Goal: Transaction & Acquisition: Book appointment/travel/reservation

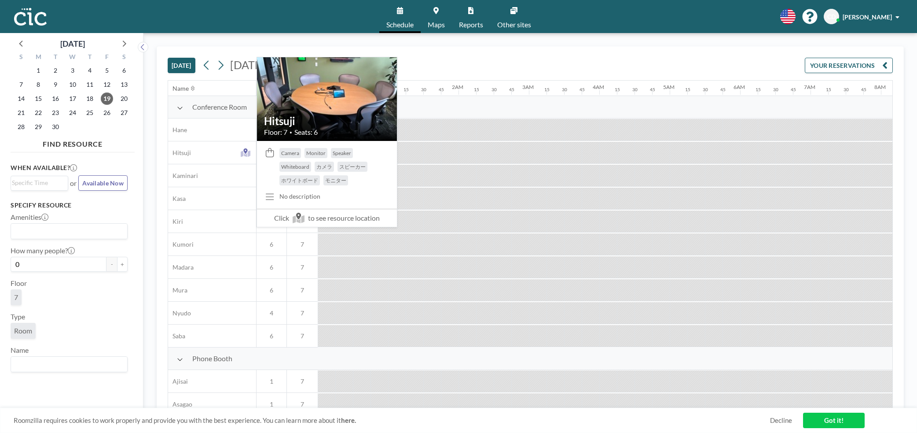
scroll to position [0, 563]
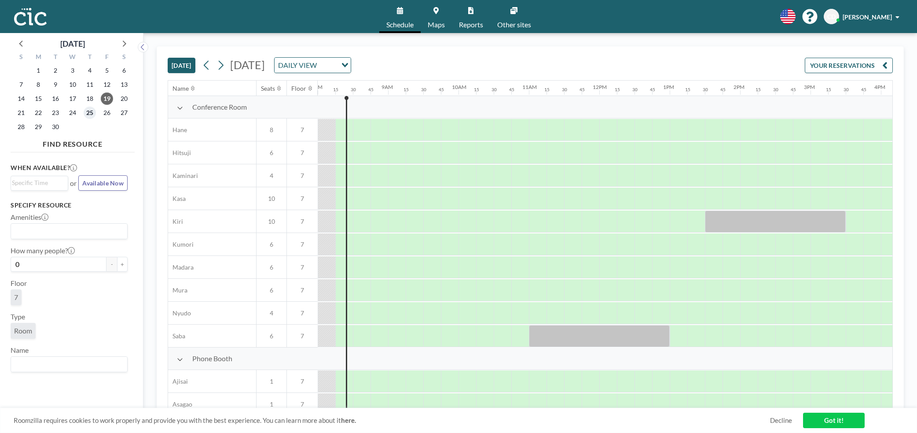
click at [87, 110] on span "25" at bounding box center [90, 113] width 12 height 12
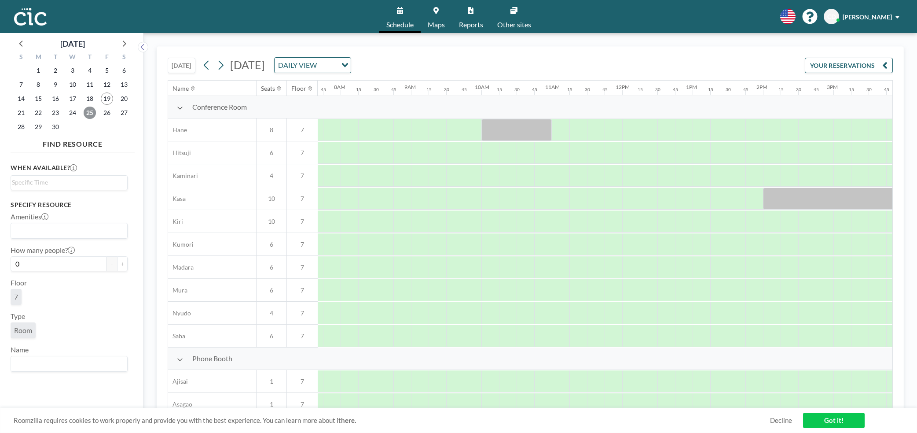
scroll to position [0, 546]
click at [117, 262] on button "+" at bounding box center [122, 263] width 11 height 15
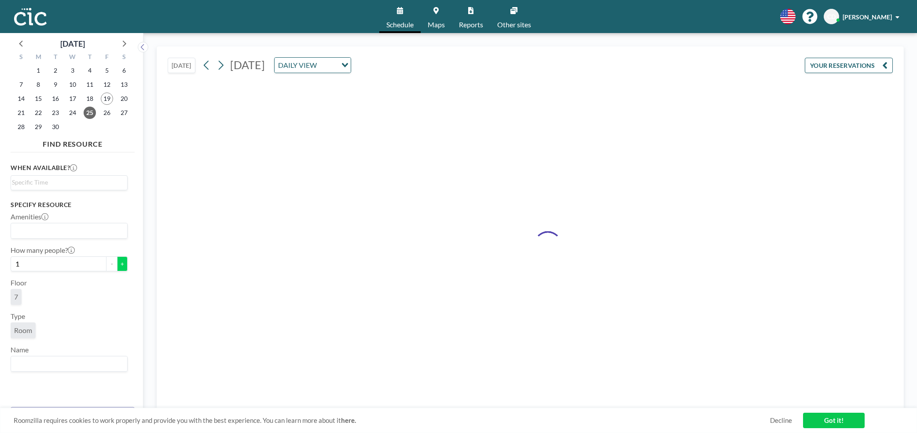
click at [117, 262] on button "+" at bounding box center [122, 263] width 11 height 15
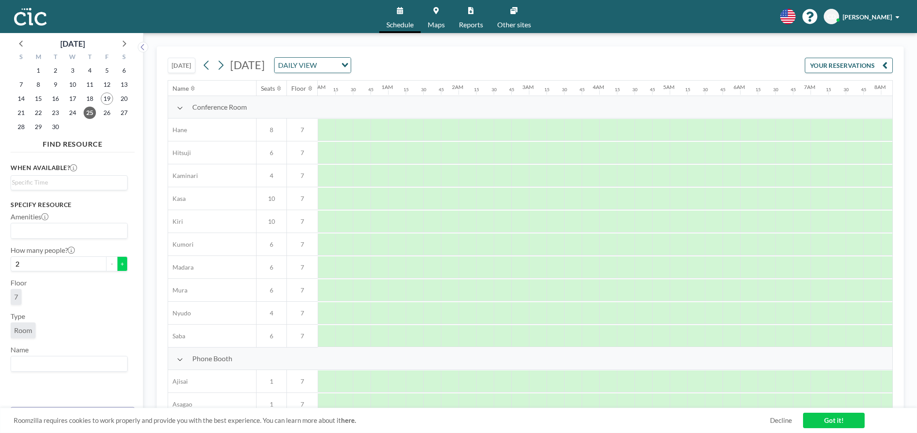
click at [117, 262] on button "+" at bounding box center [122, 263] width 11 height 15
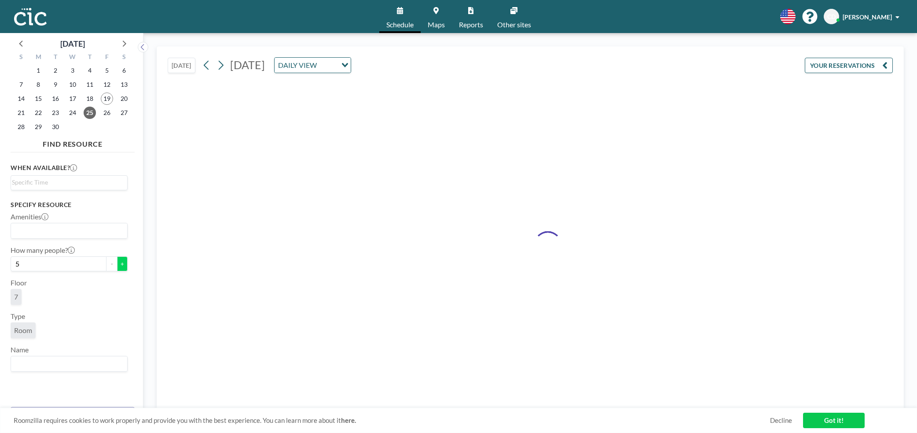
click at [117, 262] on button "+" at bounding box center [122, 263] width 11 height 15
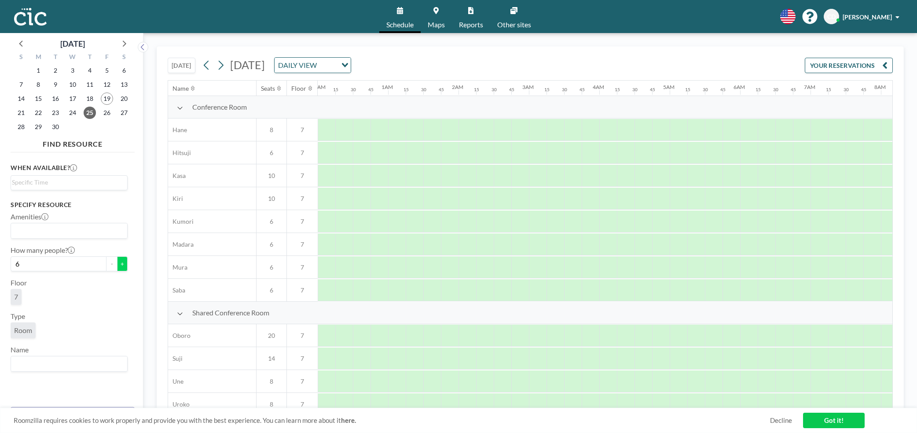
click at [117, 262] on button "+" at bounding box center [122, 263] width 11 height 15
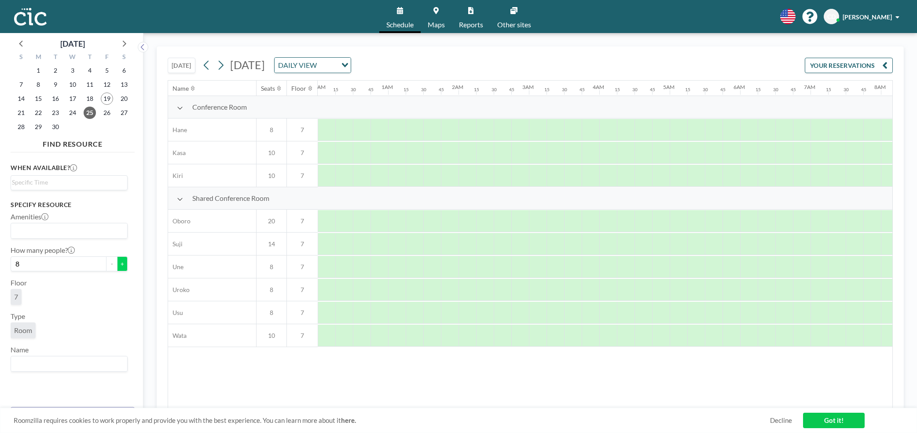
click at [117, 262] on button "+" at bounding box center [122, 263] width 11 height 15
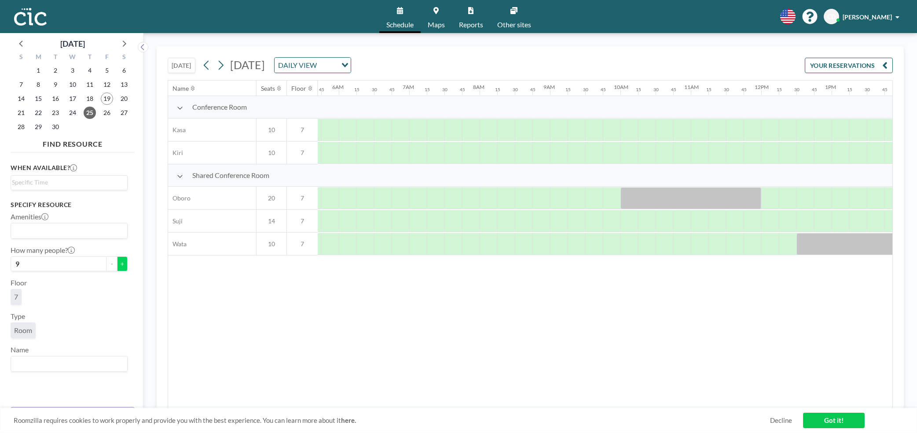
scroll to position [0, 504]
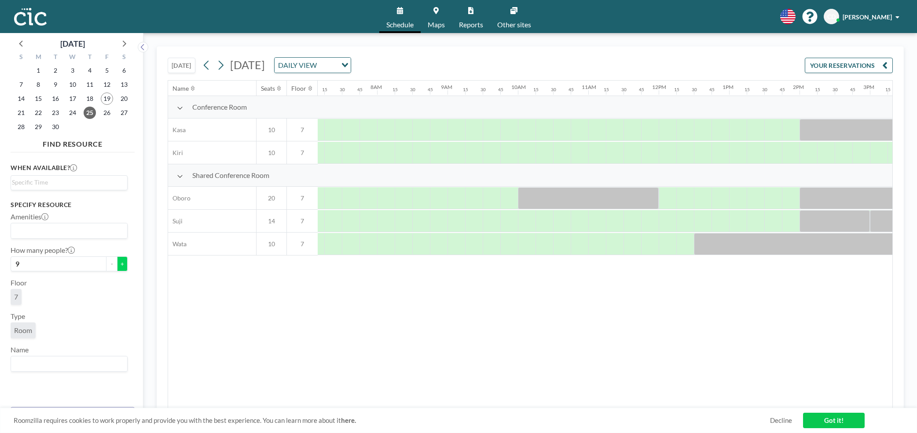
click at [117, 262] on button "+" at bounding box center [122, 263] width 11 height 15
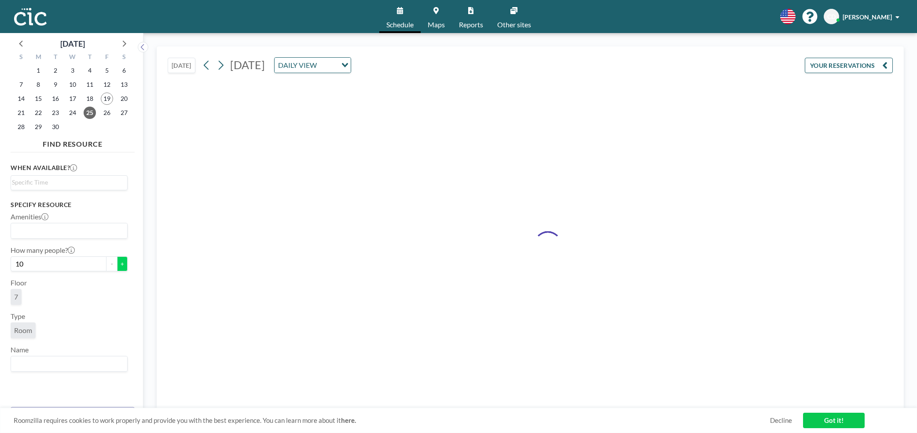
click at [117, 262] on button "+" at bounding box center [122, 263] width 11 height 15
type input "11"
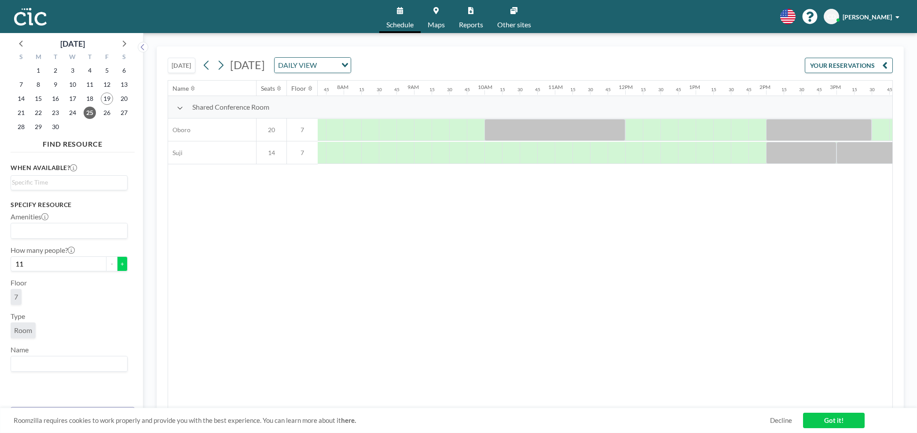
scroll to position [0, 546]
click at [623, 129] on div at bounding box center [626, 130] width 18 height 22
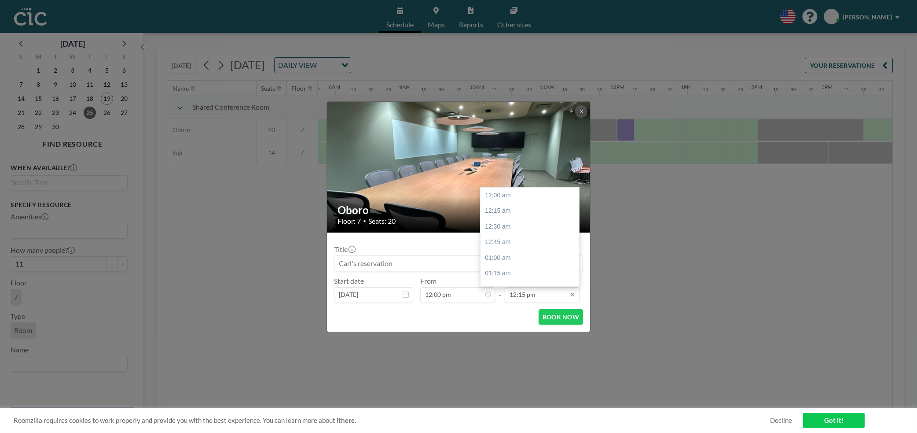
scroll to position [768, 0]
click at [513, 295] on input "12:15 pm" at bounding box center [542, 294] width 75 height 15
drag, startPoint x: 517, startPoint y: 294, endPoint x: 508, endPoint y: 294, distance: 8.4
click at [508, 294] on input "12:15 pm" at bounding box center [542, 294] width 75 height 15
drag, startPoint x: 523, startPoint y: 293, endPoint x: 516, endPoint y: 292, distance: 6.7
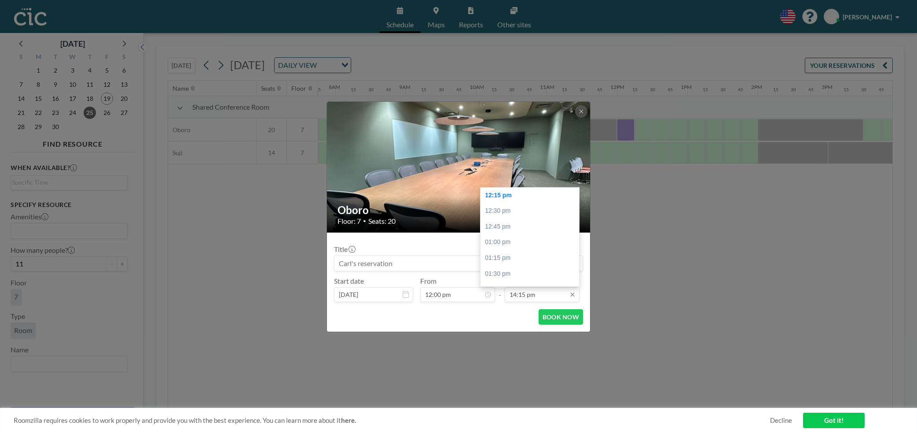
click at [516, 292] on input "14:15 pm" at bounding box center [542, 294] width 75 height 15
drag, startPoint x: 526, startPoint y: 293, endPoint x: 518, endPoint y: 294, distance: 7.5
click at [518, 294] on input "14:15 pm" at bounding box center [542, 294] width 75 height 15
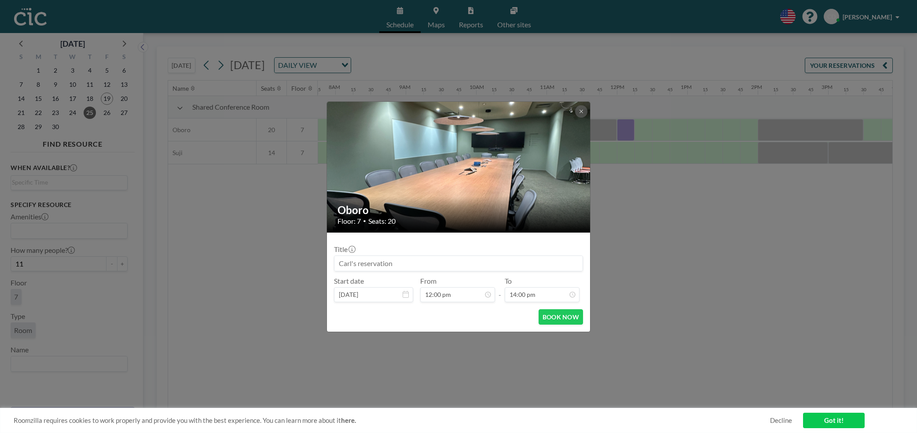
type input "02:00 pm"
click at [360, 263] on input at bounding box center [459, 263] width 248 height 15
click at [556, 314] on button "BOOK NOW" at bounding box center [561, 316] width 44 height 15
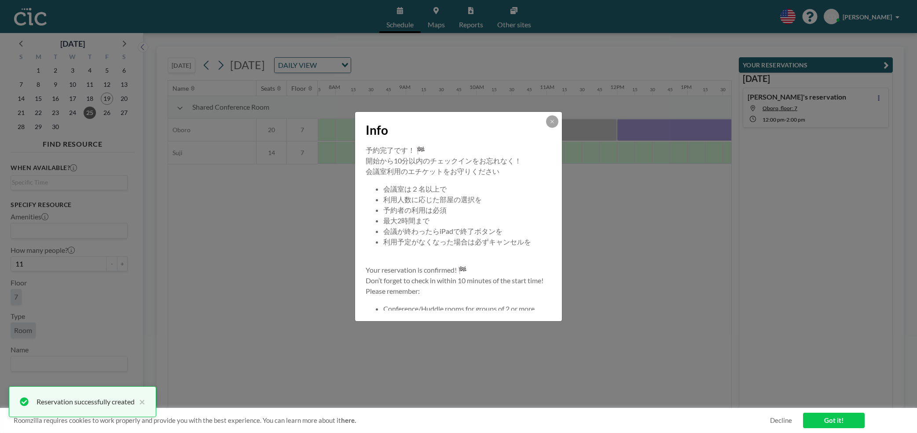
click at [838, 423] on link "Got it!" at bounding box center [834, 419] width 62 height 15
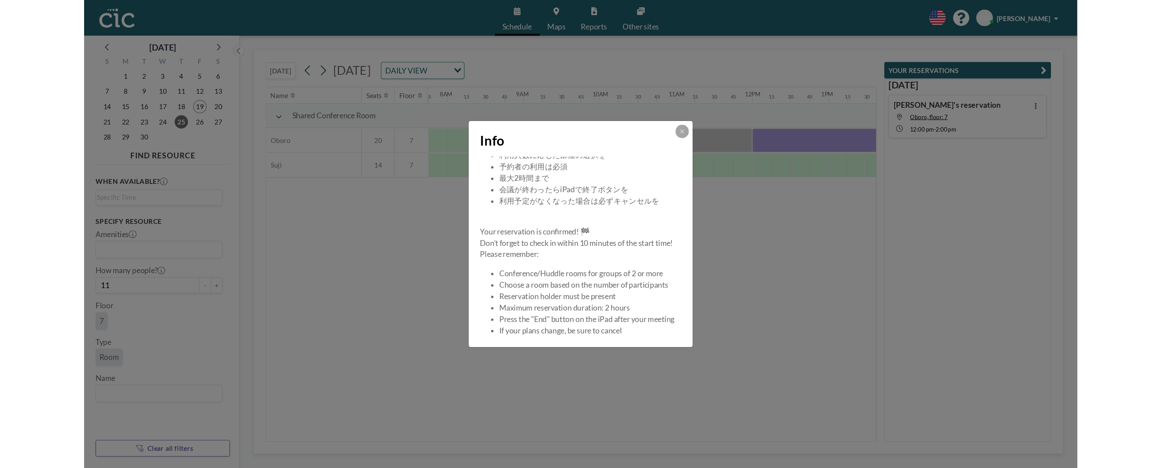
scroll to position [95, 0]
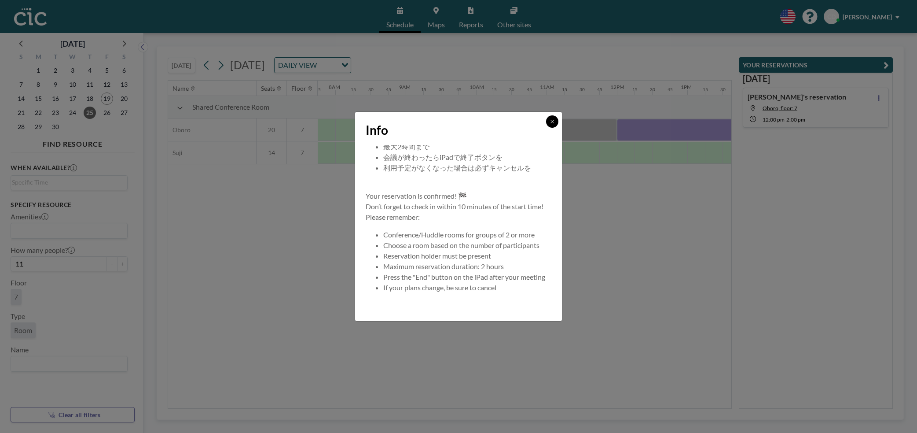
click at [553, 121] on icon at bounding box center [552, 121] width 5 height 5
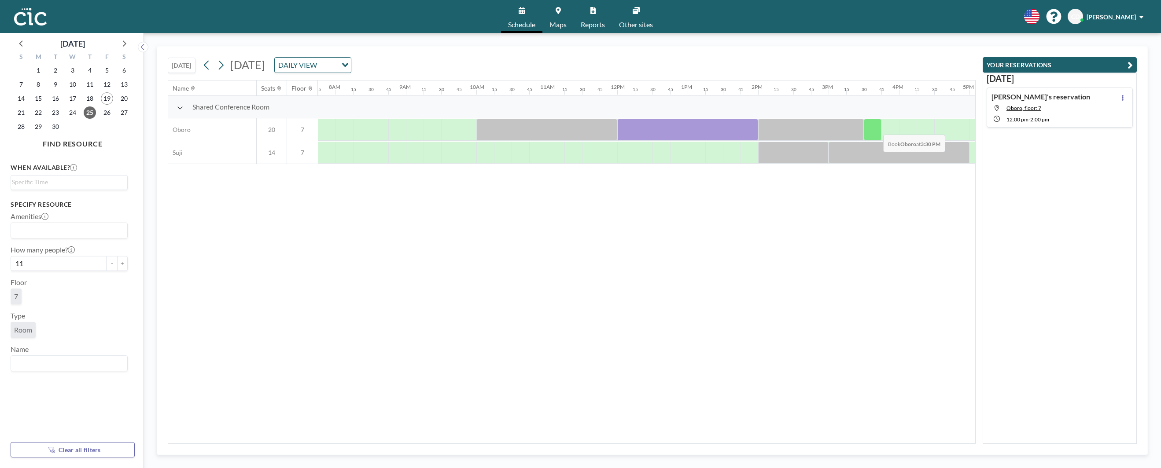
click at [876, 128] on div at bounding box center [873, 130] width 18 height 22
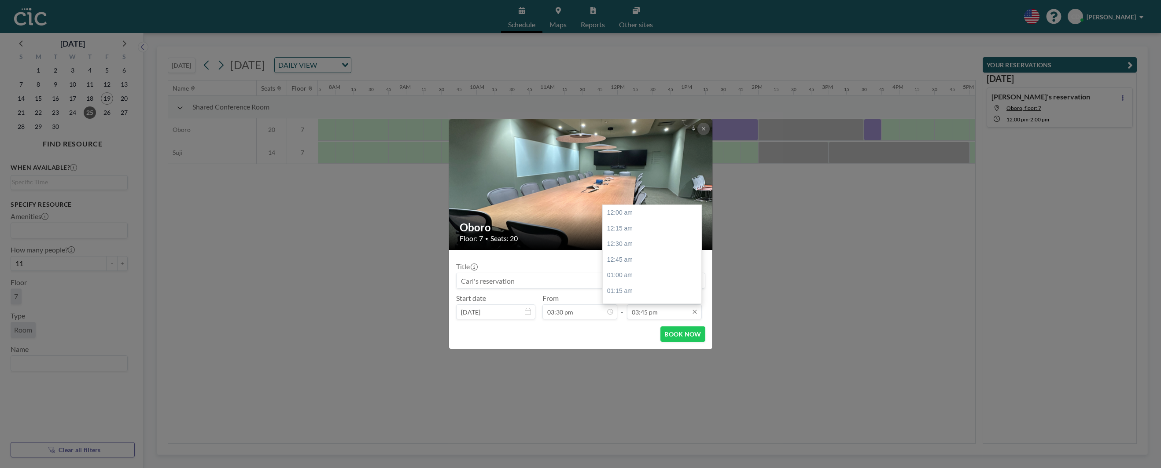
scroll to position [987, 0]
click at [645, 313] on input "03:45 pm" at bounding box center [664, 312] width 75 height 15
click at [636, 312] on input "03:45 pm" at bounding box center [664, 312] width 75 height 15
drag, startPoint x: 640, startPoint y: 312, endPoint x: 623, endPoint y: 311, distance: 16.7
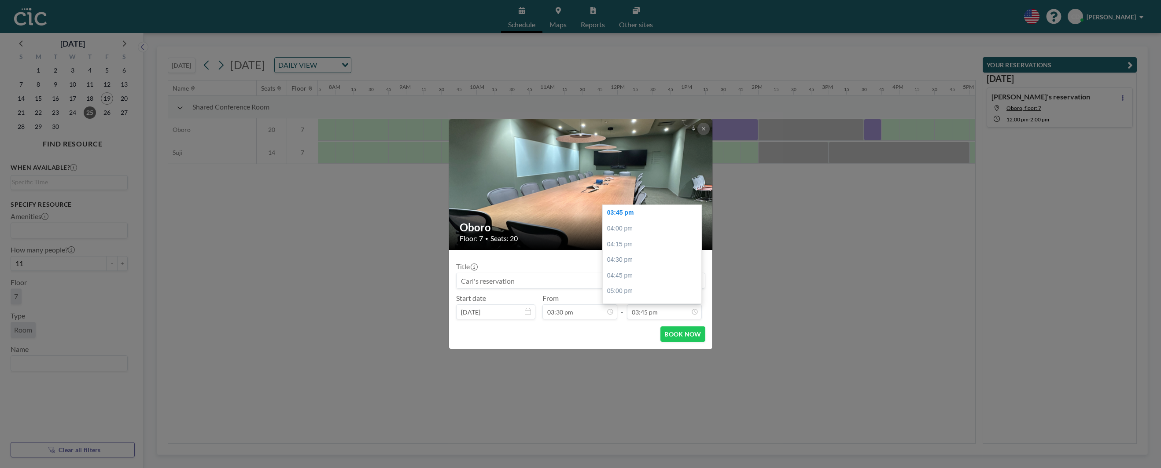
click at [623, 311] on div "Start date [DATE] From 03:30 pm - To 03:45 pm 12:00 am 12:15 am 12:30 am 12:45 …" at bounding box center [580, 307] width 249 height 26
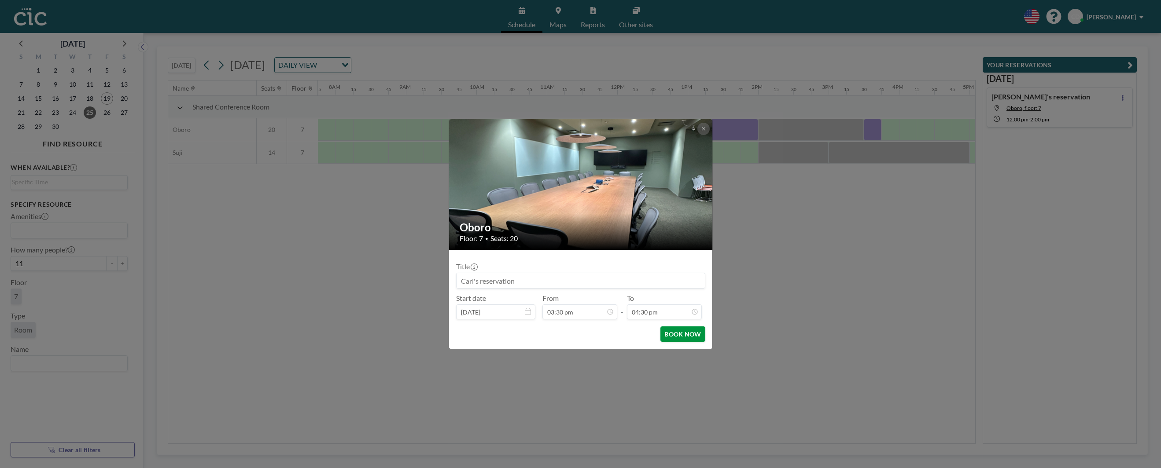
type input "04:30 pm"
click at [676, 336] on button "BOOK NOW" at bounding box center [682, 334] width 44 height 15
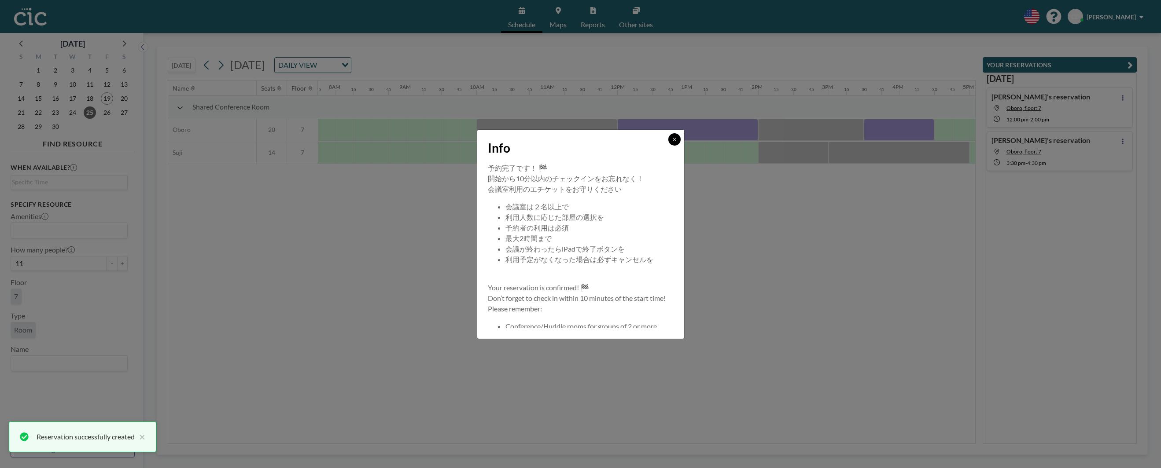
click at [675, 140] on icon at bounding box center [674, 139] width 5 height 5
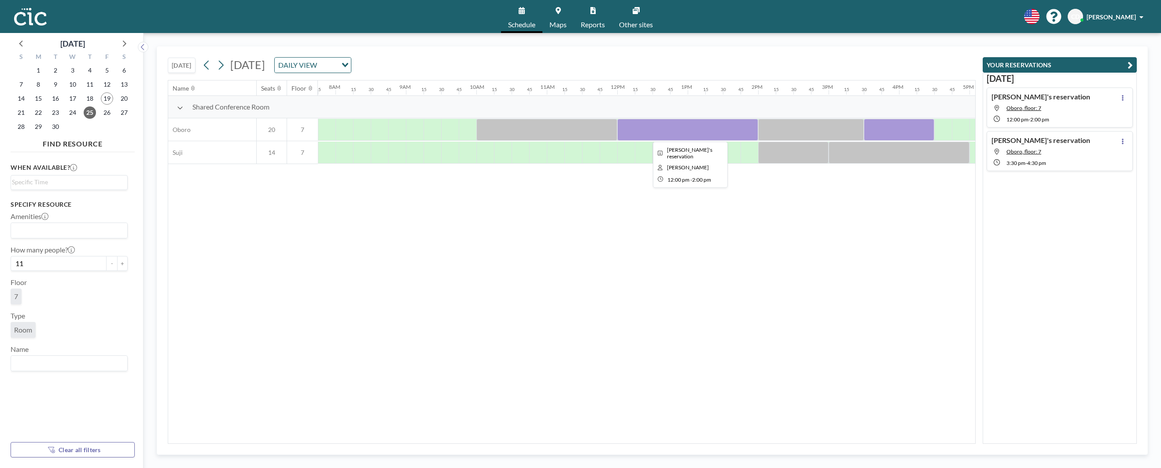
click at [694, 127] on div at bounding box center [687, 130] width 141 height 22
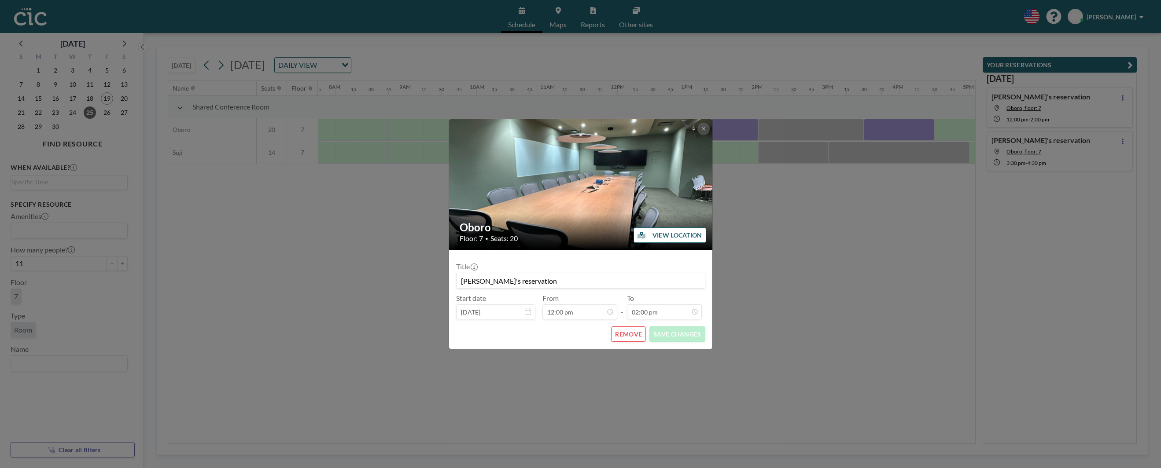
click at [530, 282] on input "[PERSON_NAME]'s reservation" at bounding box center [581, 280] width 248 height 15
drag, startPoint x: 536, startPoint y: 282, endPoint x: 470, endPoint y: 278, distance: 66.6
click at [470, 278] on input "[PERSON_NAME]'s reservation" at bounding box center [581, 280] width 248 height 15
click at [513, 281] on input "[PERSON_NAME]'s reservation" at bounding box center [581, 280] width 248 height 15
drag, startPoint x: 527, startPoint y: 282, endPoint x: 454, endPoint y: 280, distance: 72.2
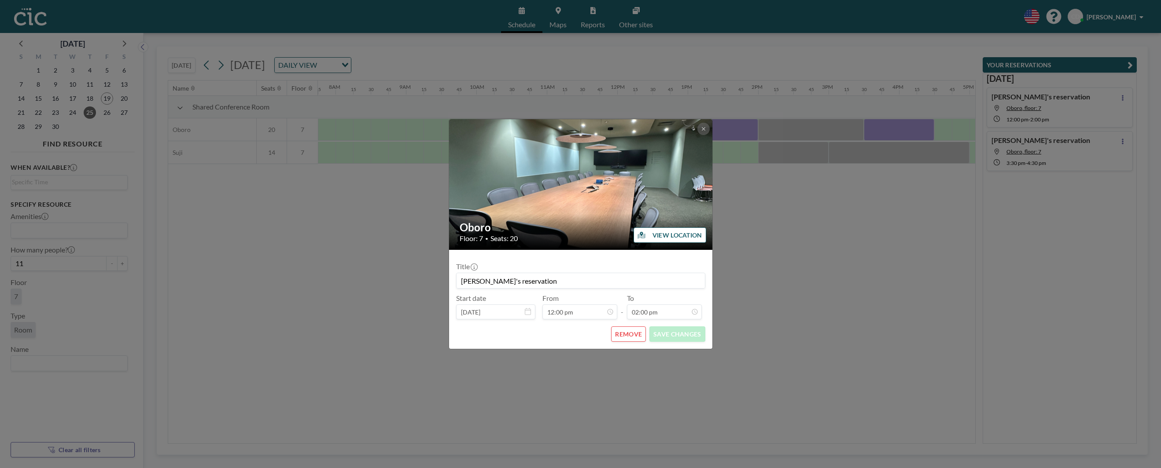
click at [454, 280] on form "Title [PERSON_NAME]'s reservation Start date [DATE] From 12:00 pm - To 02:00 pm…" at bounding box center [580, 299] width 263 height 99
click at [701, 127] on icon at bounding box center [703, 128] width 5 height 5
